Goal: Navigation & Orientation: Find specific page/section

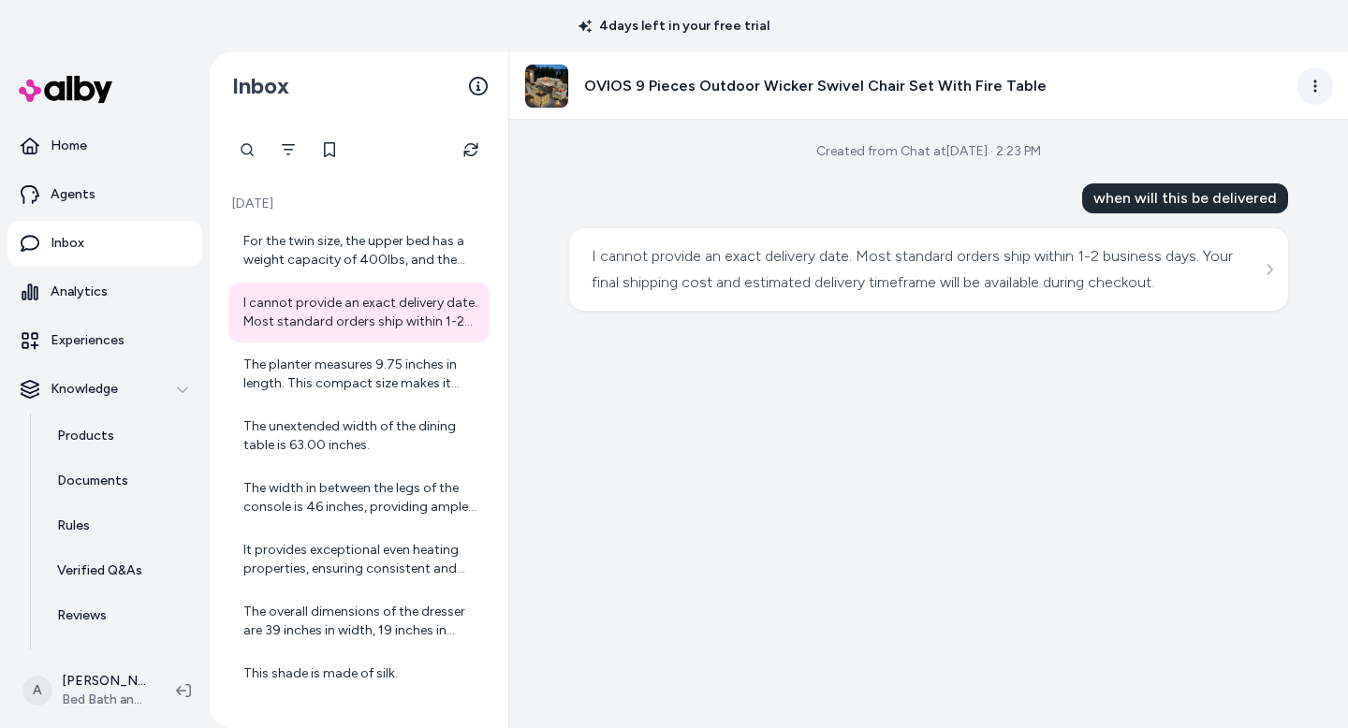
click at [1319, 87] on html "4 days left in your free trial Home Agents Inbox Analytics Experiences Knowledg…" at bounding box center [674, 364] width 1348 height 728
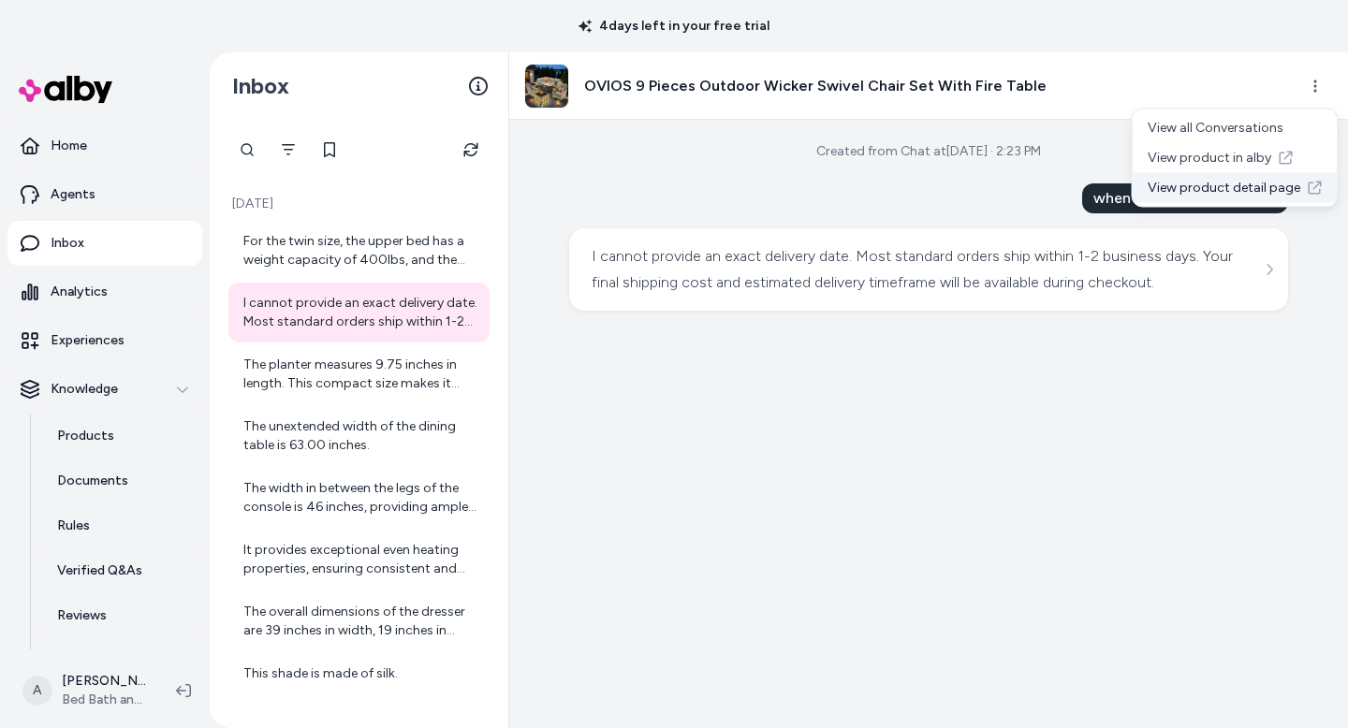
click at [1231, 190] on link "View product detail page" at bounding box center [1235, 188] width 205 height 30
